Goal: Task Accomplishment & Management: Use online tool/utility

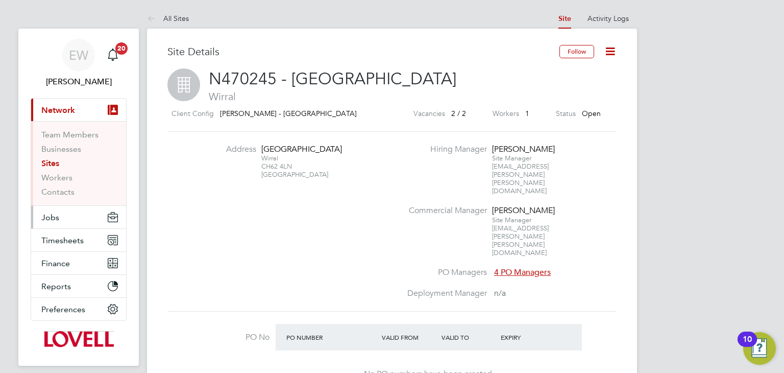
click at [55, 216] on span "Jobs" at bounding box center [50, 217] width 18 height 10
click at [59, 218] on button "Jobs" at bounding box center [78, 217] width 95 height 22
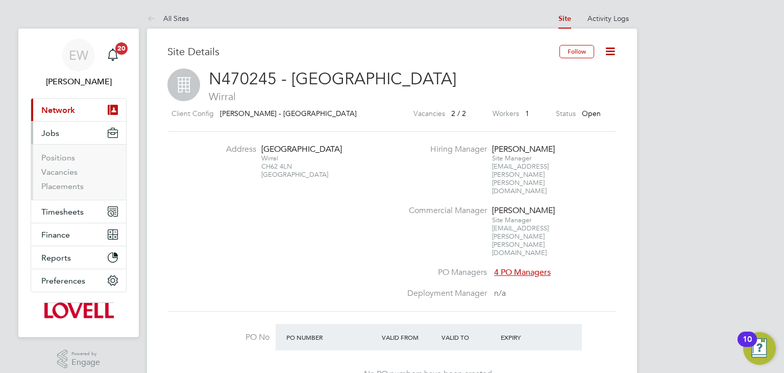
click at [57, 136] on span "Jobs" at bounding box center [50, 133] width 18 height 10
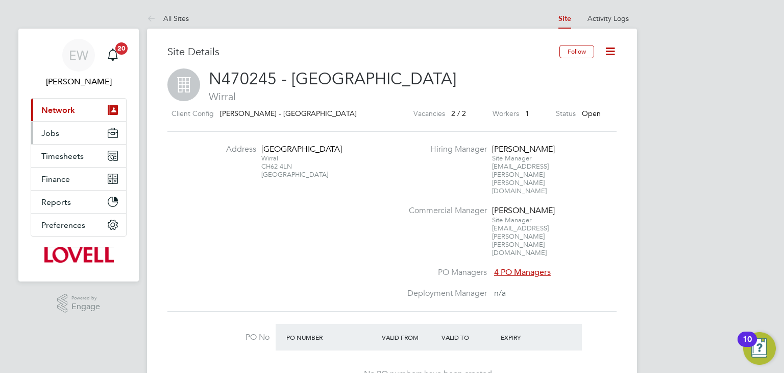
click at [53, 136] on span "Jobs" at bounding box center [50, 133] width 18 height 10
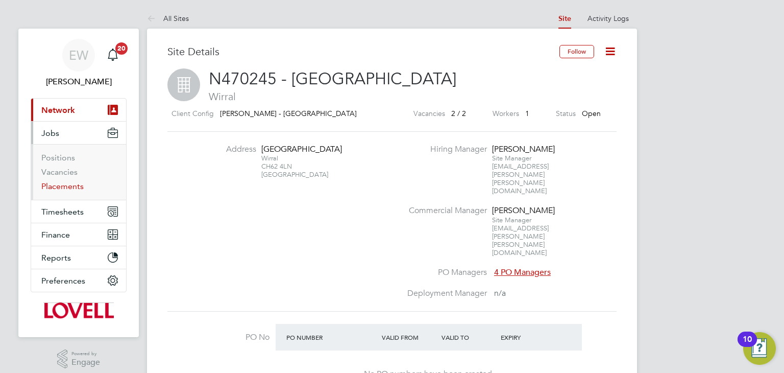
click at [55, 190] on link "Placements" at bounding box center [62, 186] width 42 height 10
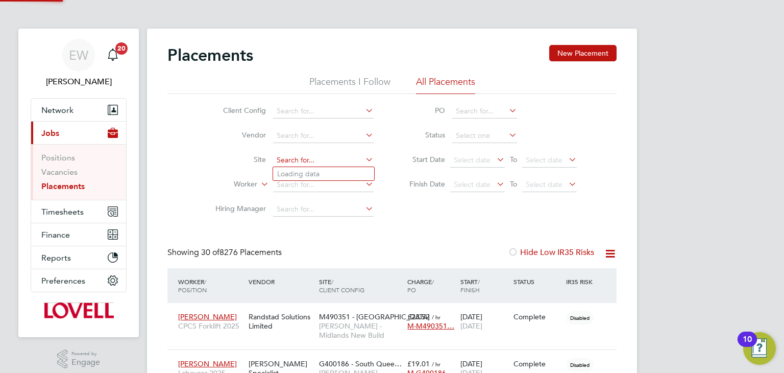
click at [295, 157] on input at bounding box center [323, 160] width 101 height 14
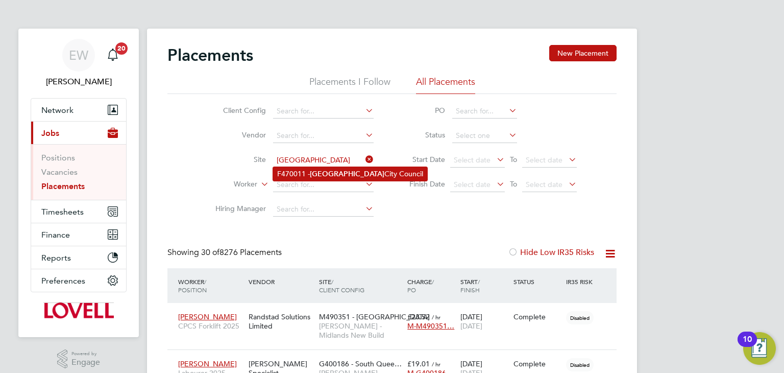
click at [296, 173] on li "F470011 - Leeds City Council" at bounding box center [350, 174] width 154 height 14
type input "F470011 - Leeds City Council"
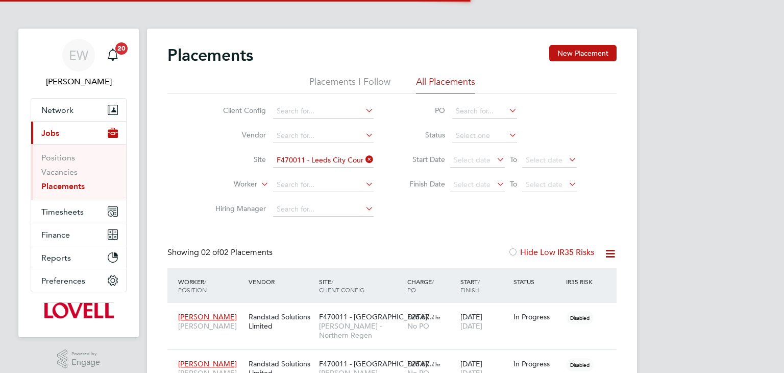
scroll to position [29, 89]
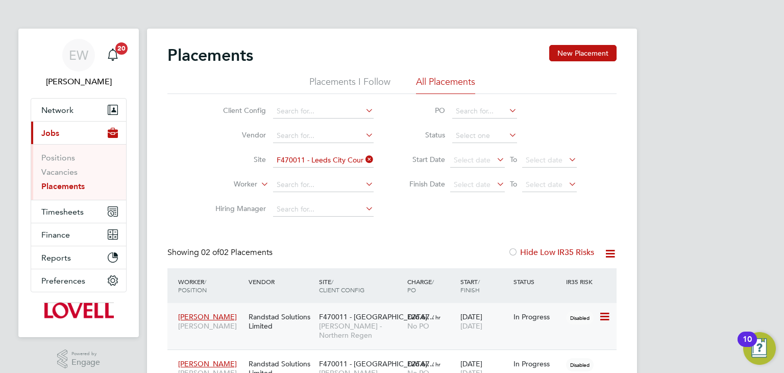
click at [356, 328] on span "[PERSON_NAME] - Northern Regen" at bounding box center [360, 330] width 83 height 18
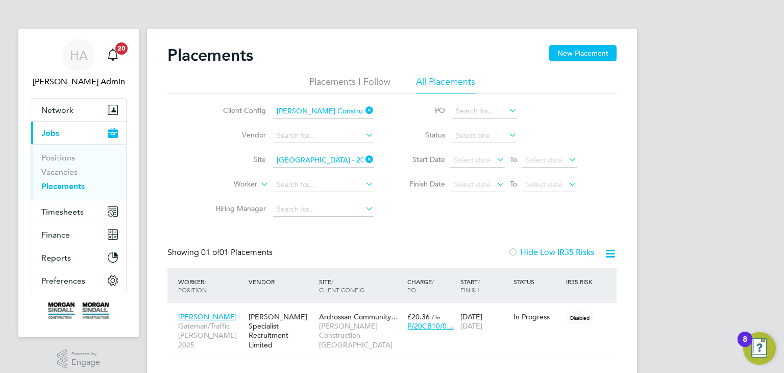
scroll to position [10, 48]
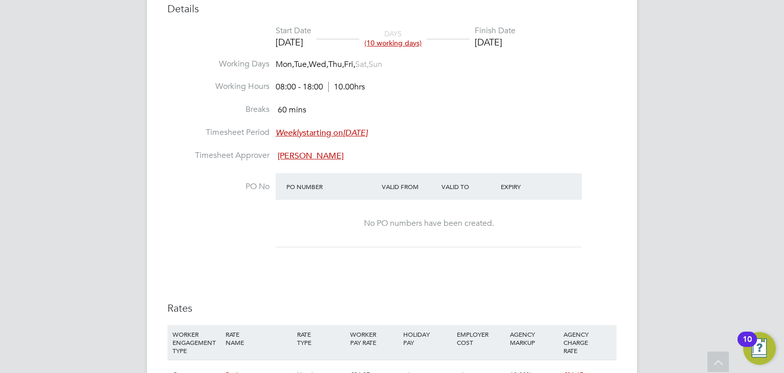
scroll to position [388, 0]
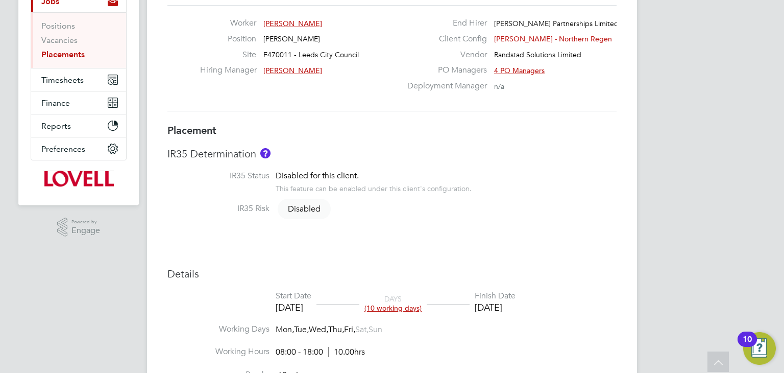
click at [289, 71] on span "Alan Cooper" at bounding box center [292, 70] width 59 height 9
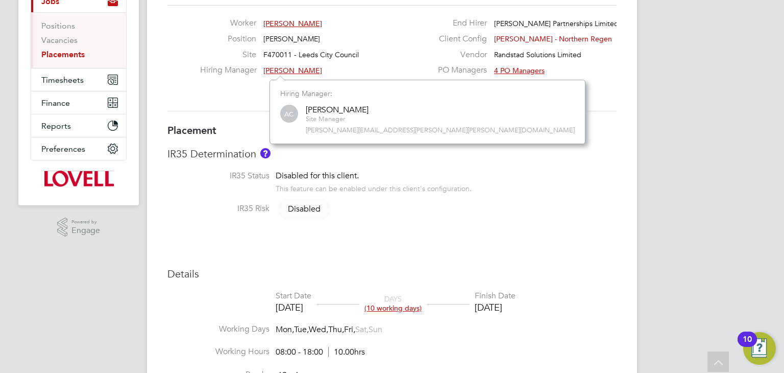
click at [324, 269] on h3 "Details" at bounding box center [391, 273] width 449 height 13
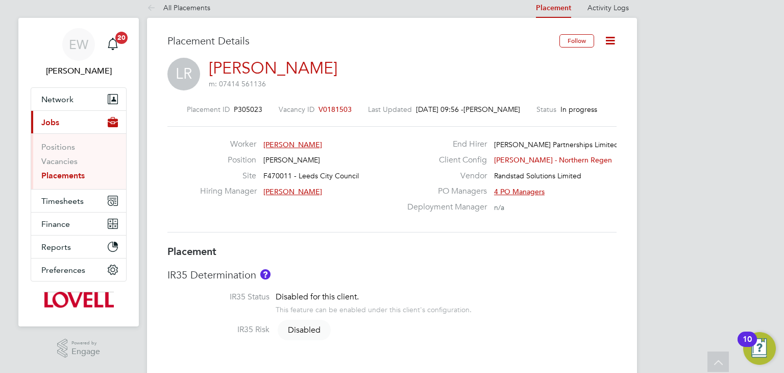
scroll to position [9, 0]
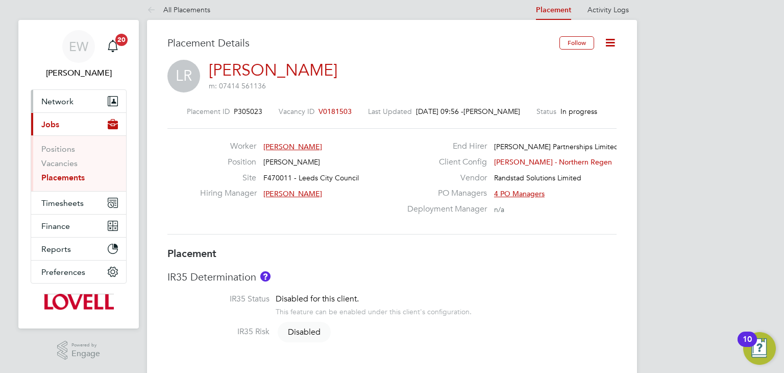
click at [60, 101] on span "Network" at bounding box center [57, 101] width 32 height 10
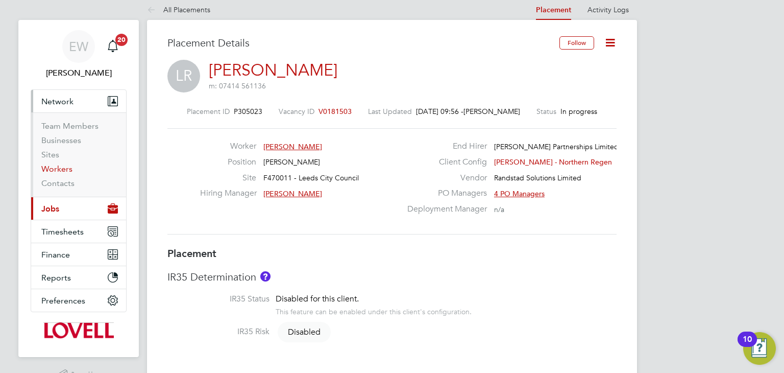
click at [66, 166] on link "Workers" at bounding box center [56, 169] width 31 height 10
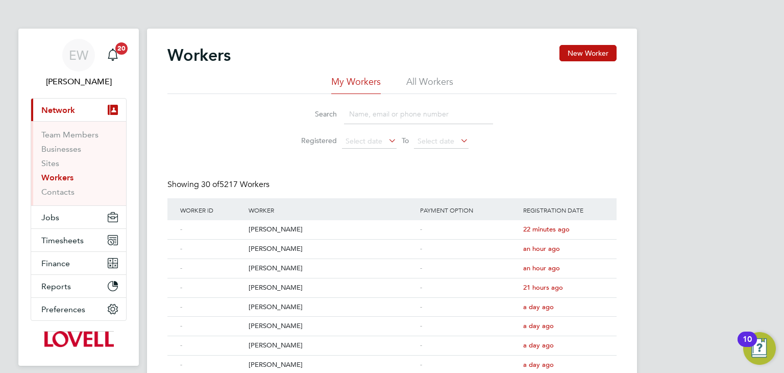
click at [361, 111] on input at bounding box center [418, 114] width 149 height 20
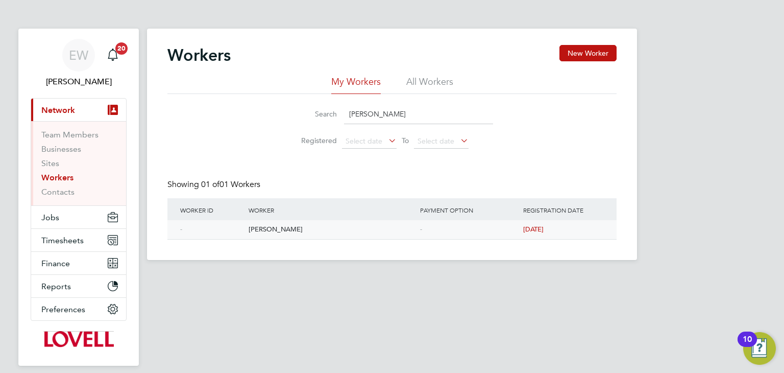
type input "adrian mills"
click at [268, 230] on div "[PERSON_NAME]" at bounding box center [331, 229] width 171 height 19
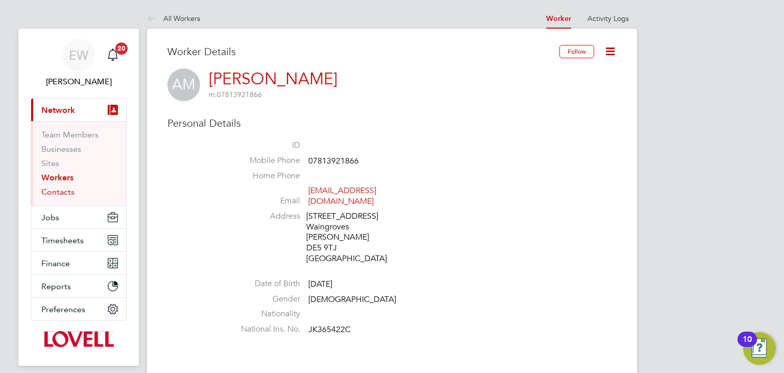
click at [54, 193] on link "Contacts" at bounding box center [57, 192] width 33 height 10
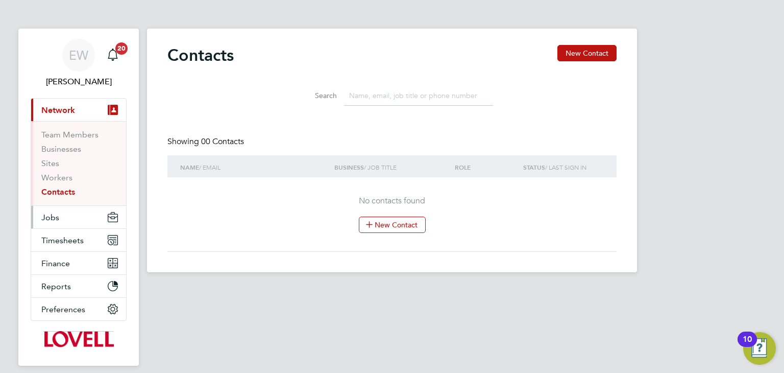
click at [58, 218] on button "Jobs" at bounding box center [78, 217] width 95 height 22
click at [57, 218] on span "Jobs" at bounding box center [50, 217] width 18 height 10
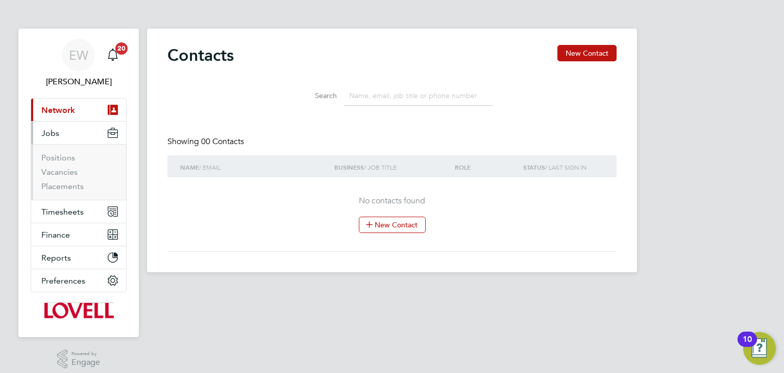
click at [65, 191] on ul "Positions Vacancies Placements" at bounding box center [78, 172] width 95 height 56
click at [65, 190] on link "Placements" at bounding box center [62, 186] width 42 height 10
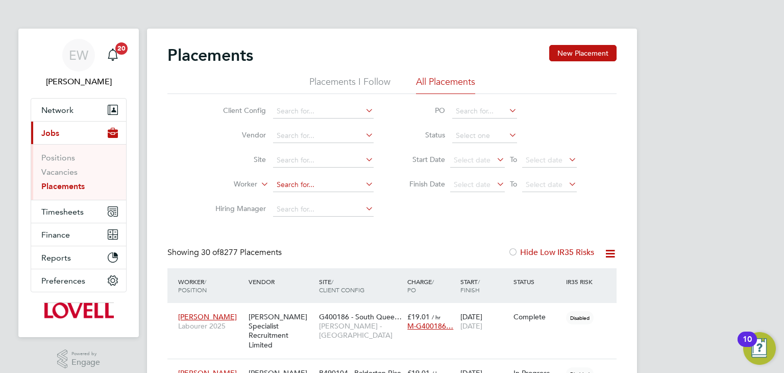
click at [288, 183] on input at bounding box center [323, 185] width 101 height 14
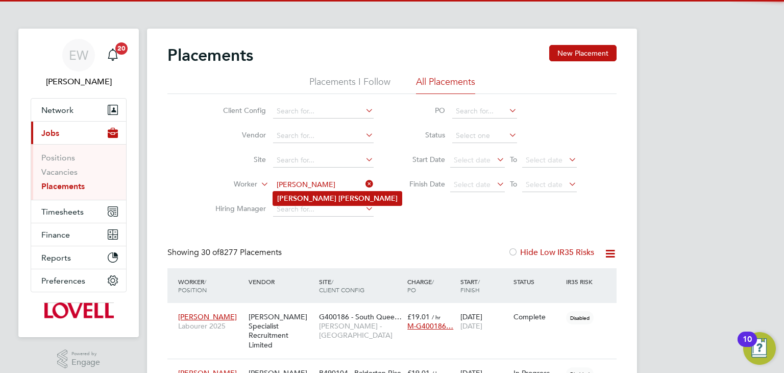
click at [318, 196] on li "Adrian Mills" at bounding box center [337, 198] width 129 height 14
type input "[PERSON_NAME]"
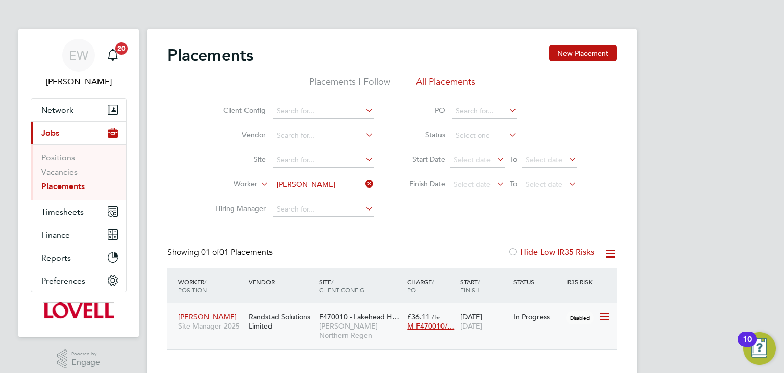
click at [380, 316] on span "F470010 - Lakehead H…" at bounding box center [359, 316] width 80 height 9
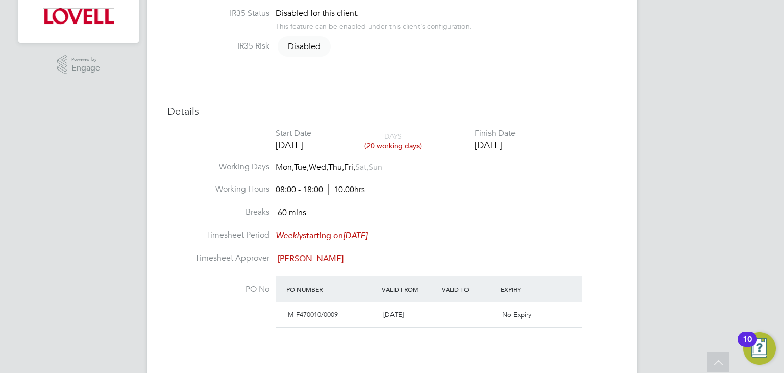
scroll to position [308, 0]
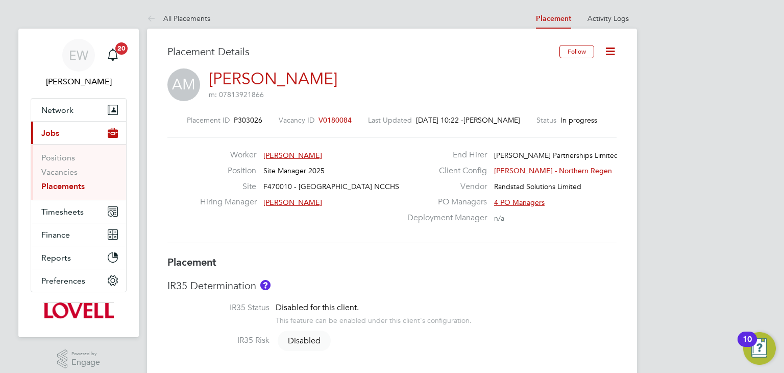
click at [63, 184] on link "Placements" at bounding box center [62, 186] width 43 height 10
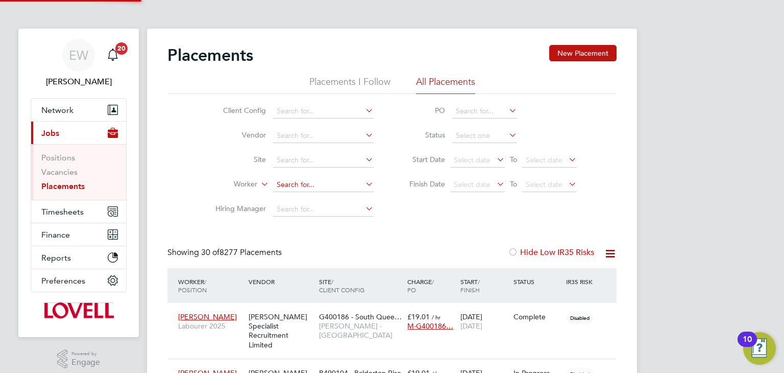
scroll to position [29, 89]
click at [311, 154] on input at bounding box center [323, 160] width 101 height 14
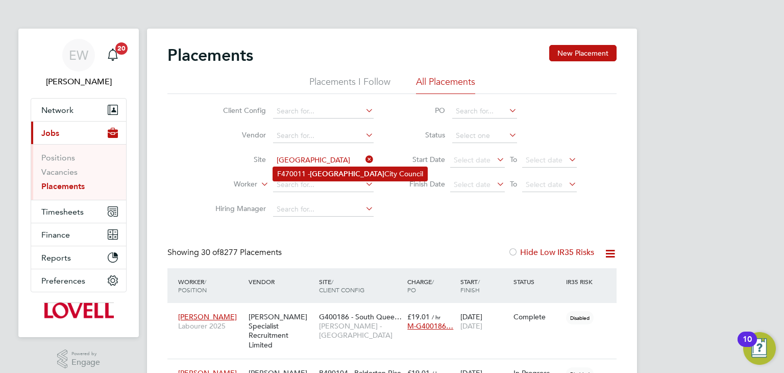
click at [321, 174] on b "[GEOGRAPHIC_DATA]" at bounding box center [347, 173] width 75 height 9
type input "F470011 - Leeds City Council"
